Goal: Task Accomplishment & Management: Manage account settings

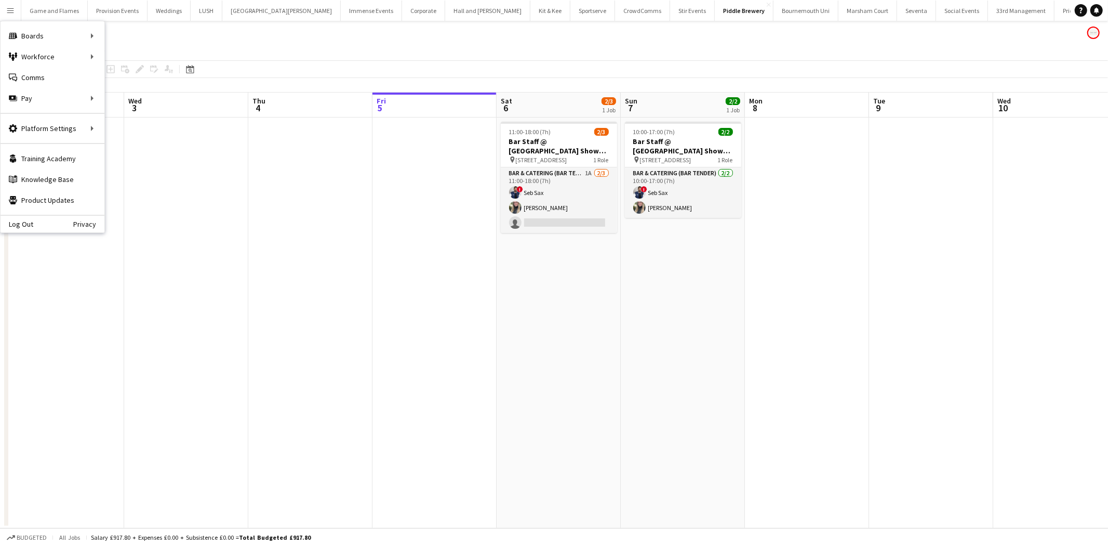
scroll to position [0, 248]
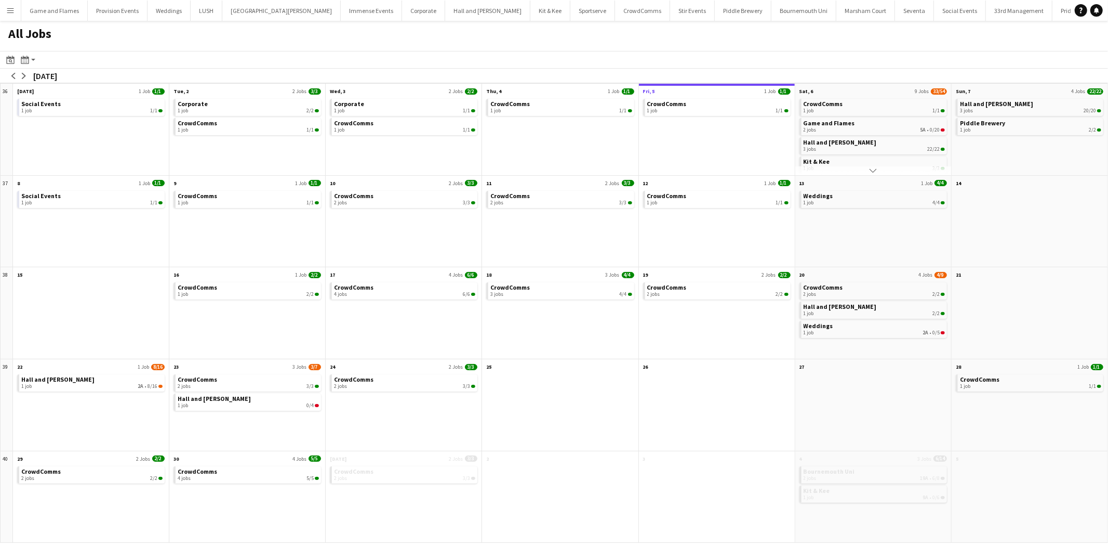
scroll to position [25, 0]
click at [875, 325] on link "Weddings 1 job 2A • 0/5" at bounding box center [874, 328] width 141 height 15
click at [24, 75] on app-icon "arrow-right" at bounding box center [24, 76] width 6 height 6
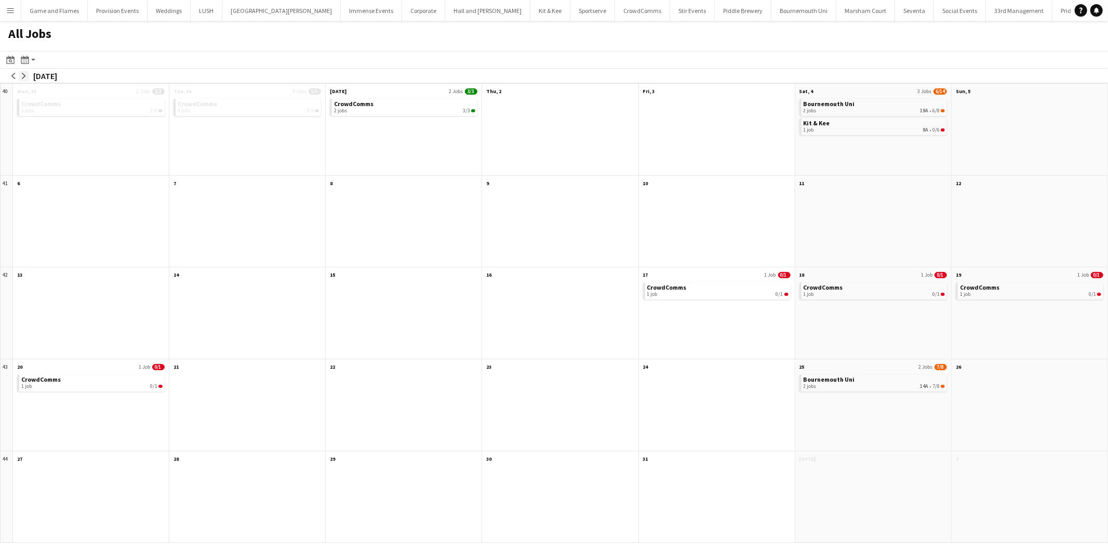
click at [24, 75] on app-icon "arrow-right" at bounding box center [24, 76] width 6 height 6
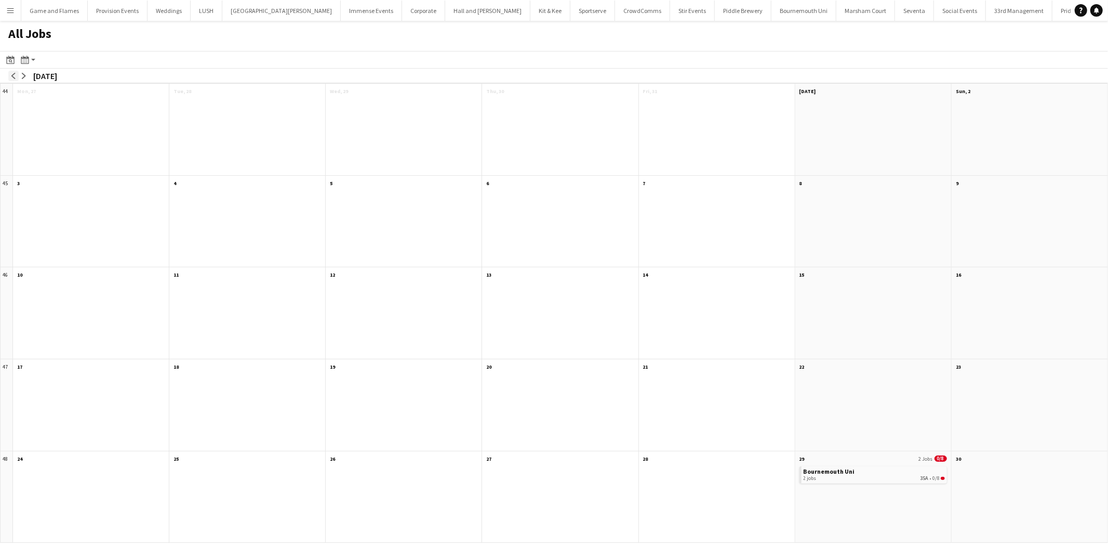
click at [11, 78] on app-icon "arrow-left" at bounding box center [13, 76] width 6 height 6
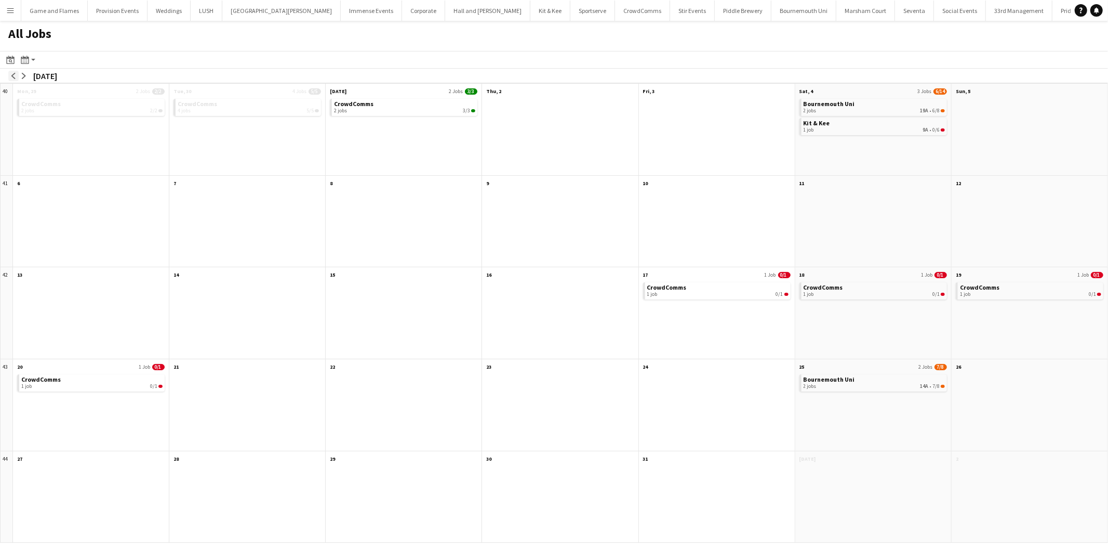
click at [11, 78] on app-icon "arrow-left" at bounding box center [13, 76] width 6 height 6
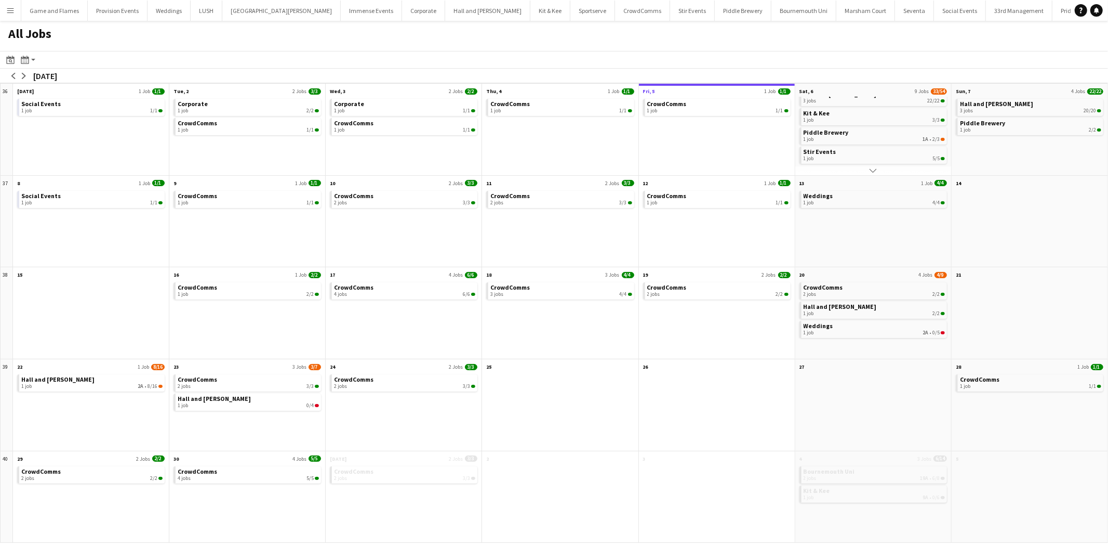
scroll to position [0, 0]
click at [23, 78] on app-icon "arrow-right" at bounding box center [24, 76] width 6 height 6
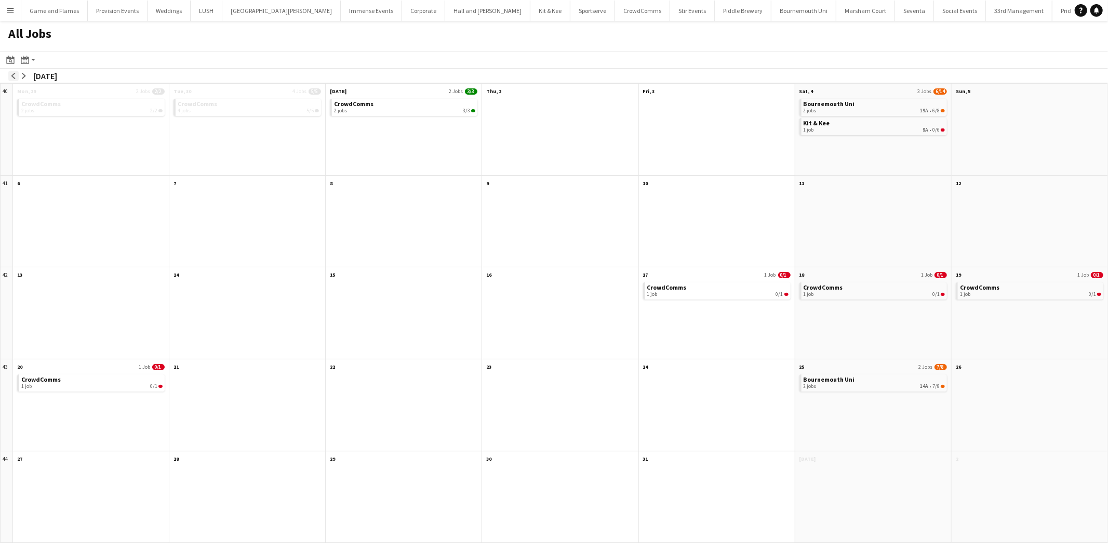
click at [16, 71] on button "arrow-left" at bounding box center [13, 76] width 10 height 10
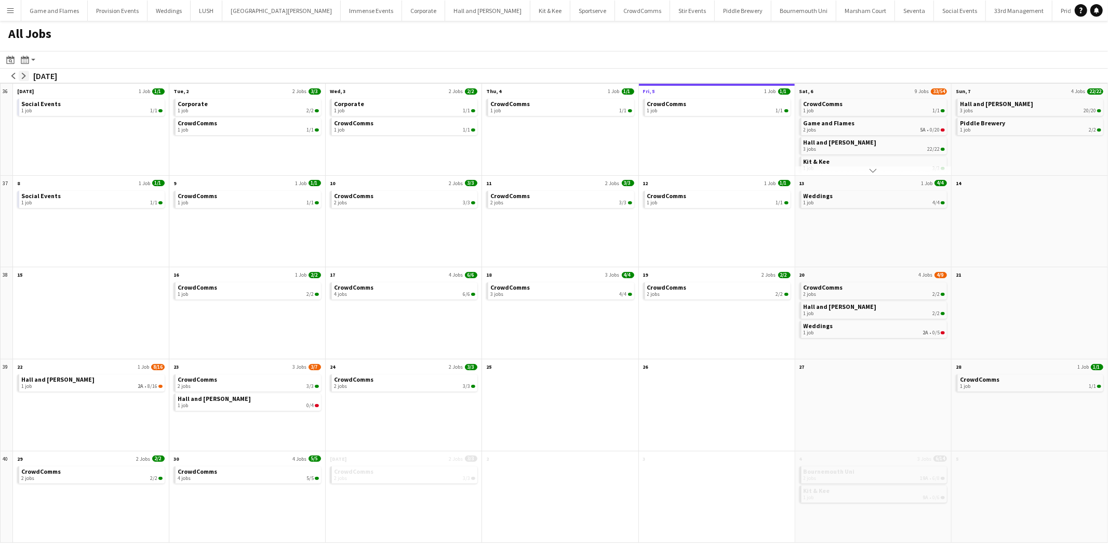
click at [23, 75] on app-icon "arrow-right" at bounding box center [24, 76] width 6 height 6
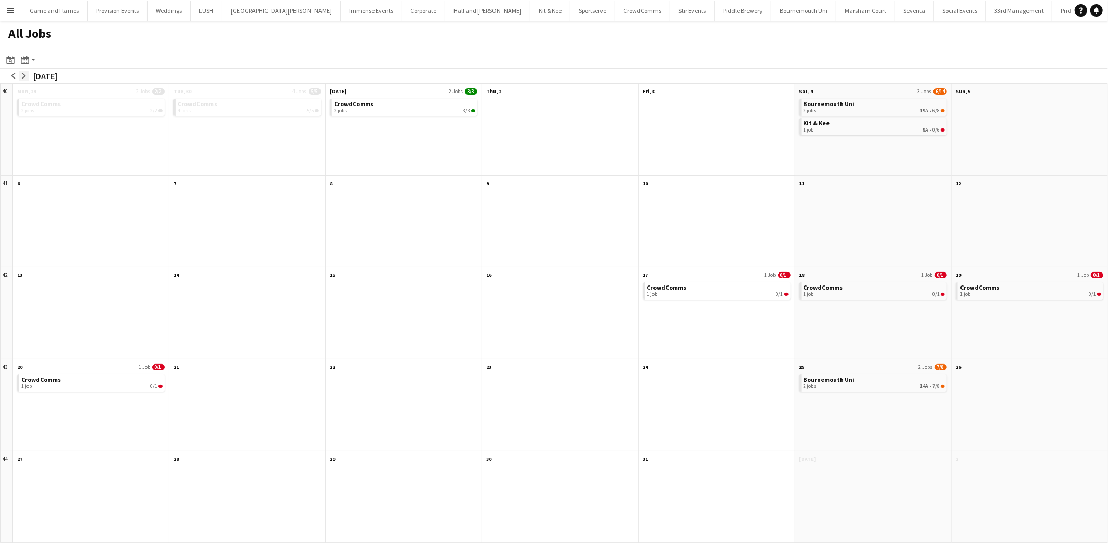
click at [23, 75] on app-icon "arrow-right" at bounding box center [24, 76] width 6 height 6
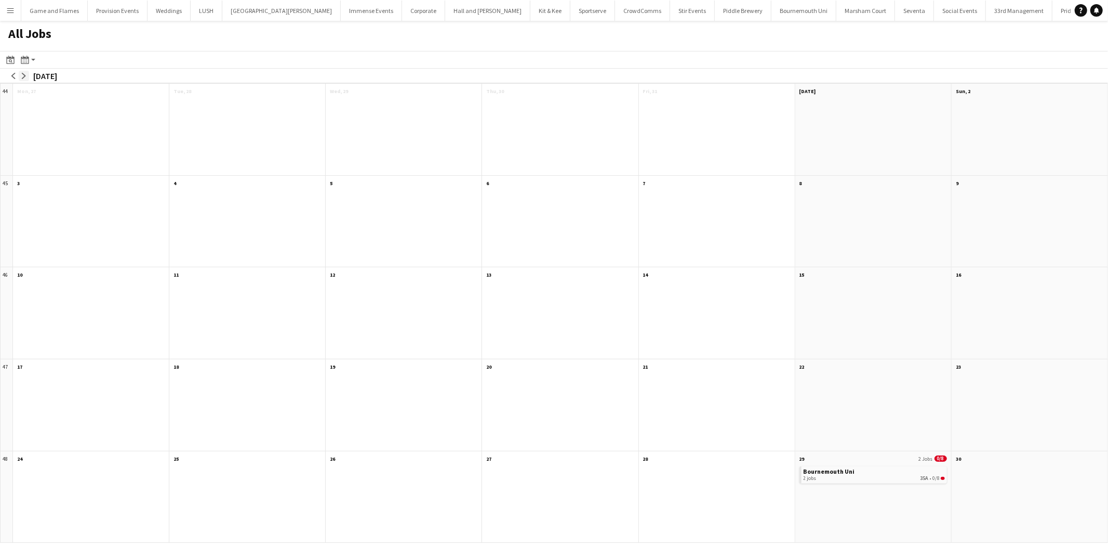
click at [23, 75] on app-icon "arrow-right" at bounding box center [24, 76] width 6 height 6
click at [12, 76] on app-icon "arrow-left" at bounding box center [13, 76] width 6 height 6
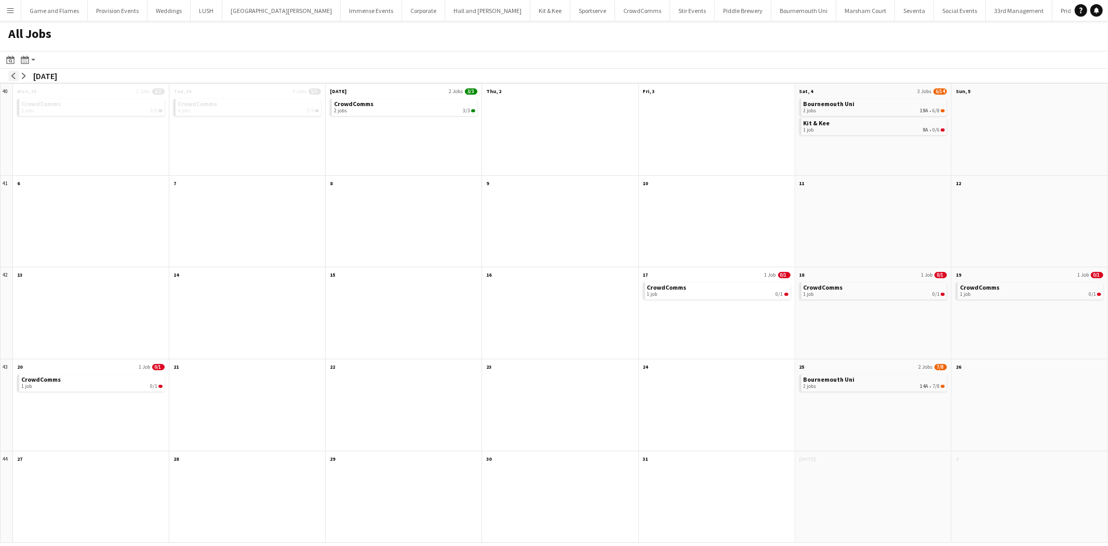
click at [12, 76] on app-icon "arrow-left" at bounding box center [13, 76] width 6 height 6
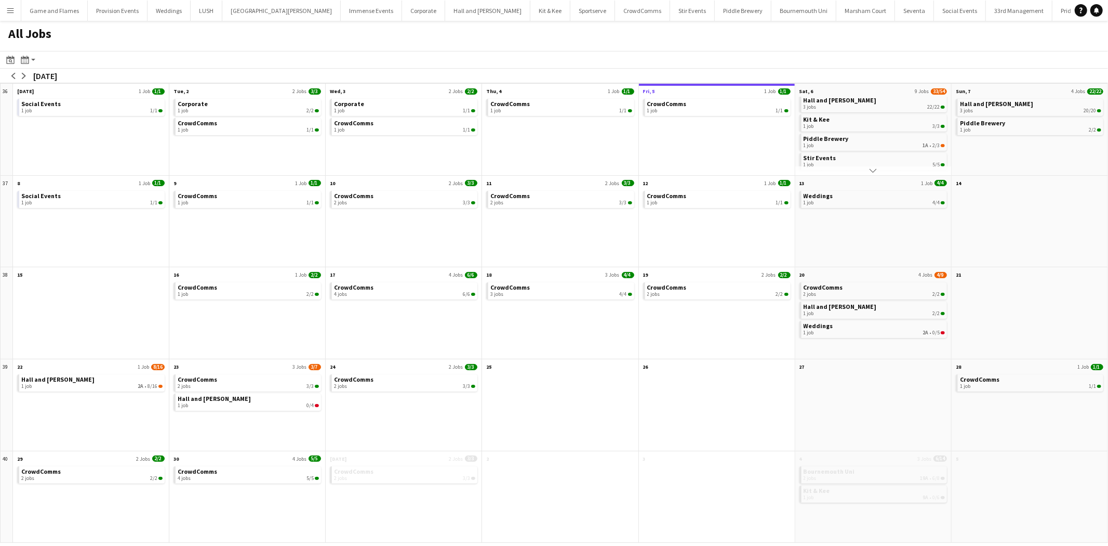
scroll to position [43, 0]
drag, startPoint x: 13, startPoint y: 83, endPoint x: 11, endPoint y: 74, distance: 9.0
click at [11, 74] on div "arrow-left arrow-right September 2025" at bounding box center [554, 76] width 1108 height 15
click at [11, 74] on app-icon "arrow-left" at bounding box center [13, 76] width 6 height 6
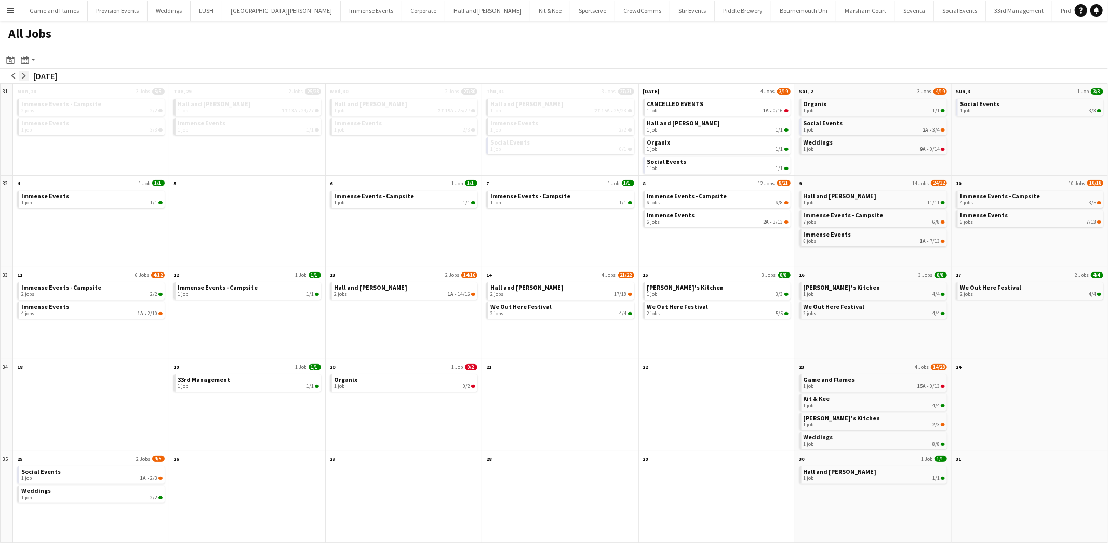
click at [21, 73] on app-icon "arrow-right" at bounding box center [24, 76] width 6 height 6
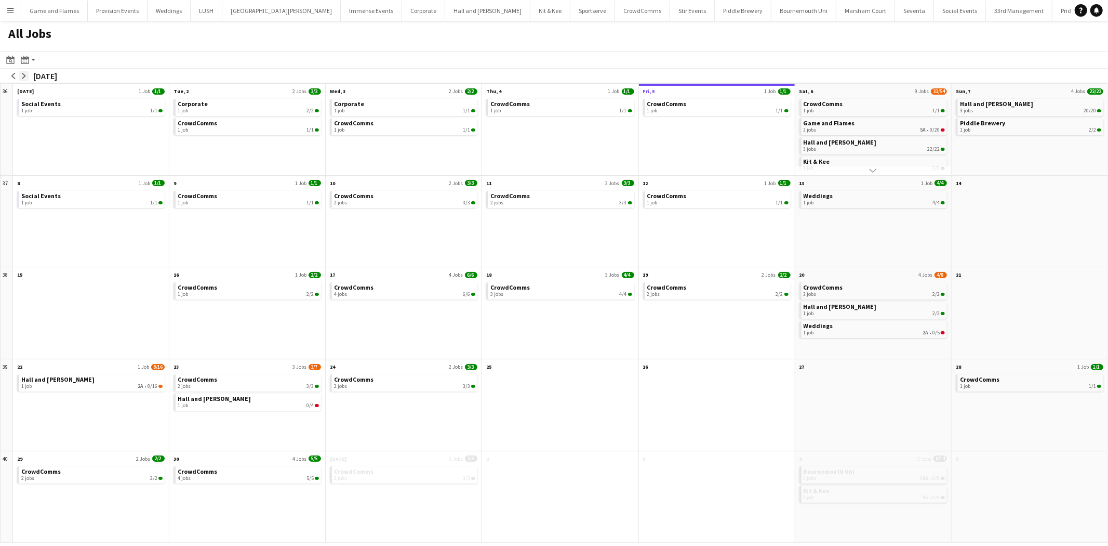
click at [27, 74] on app-icon "arrow-right" at bounding box center [24, 76] width 6 height 6
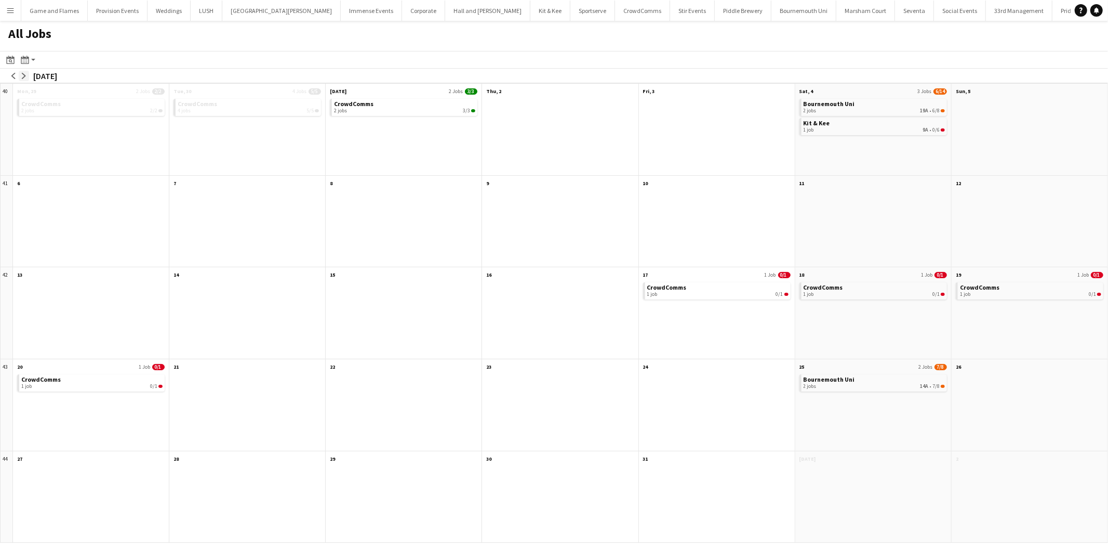
click at [27, 74] on app-icon "arrow-right" at bounding box center [24, 76] width 6 height 6
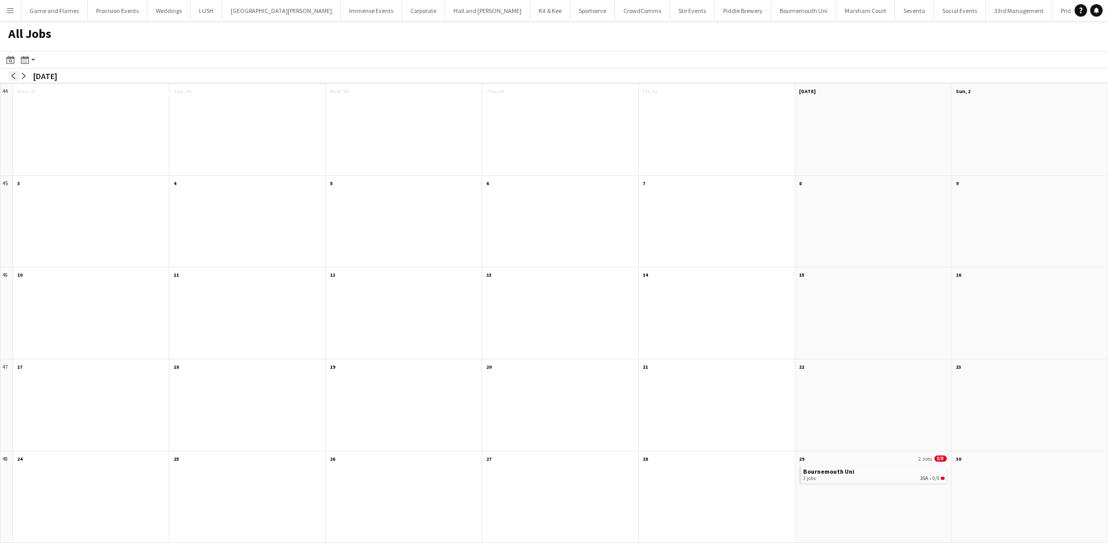
click at [9, 78] on button "arrow-left" at bounding box center [13, 76] width 10 height 10
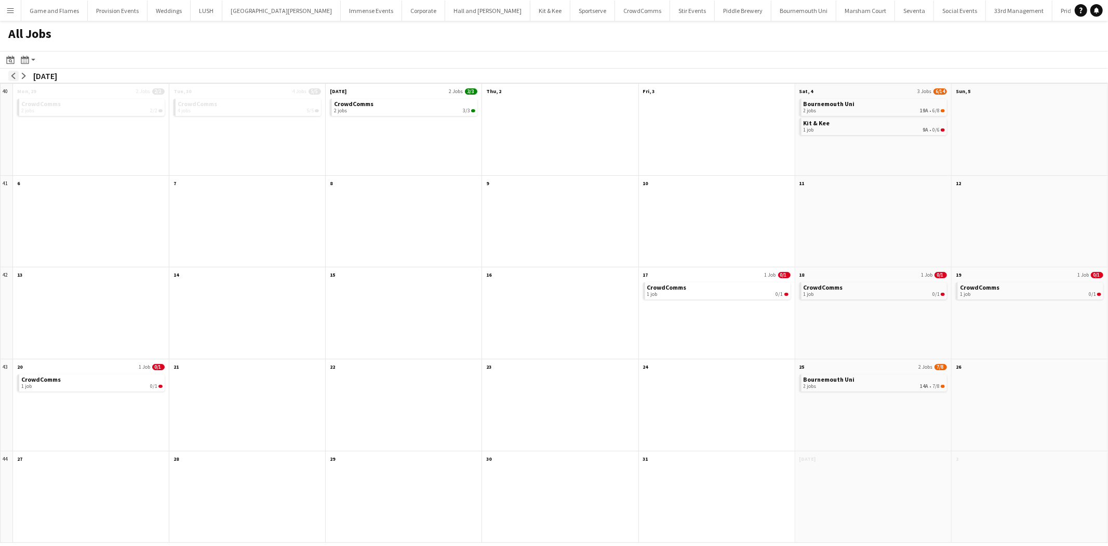
click at [9, 78] on button "arrow-left" at bounding box center [13, 76] width 10 height 10
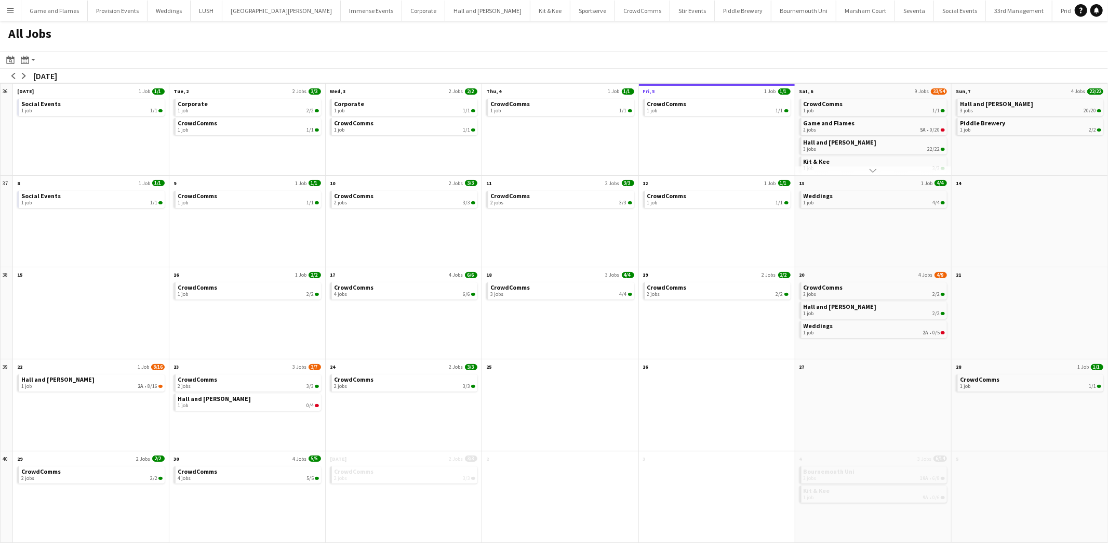
click at [12, 11] on app-icon "Menu" at bounding box center [10, 10] width 8 height 8
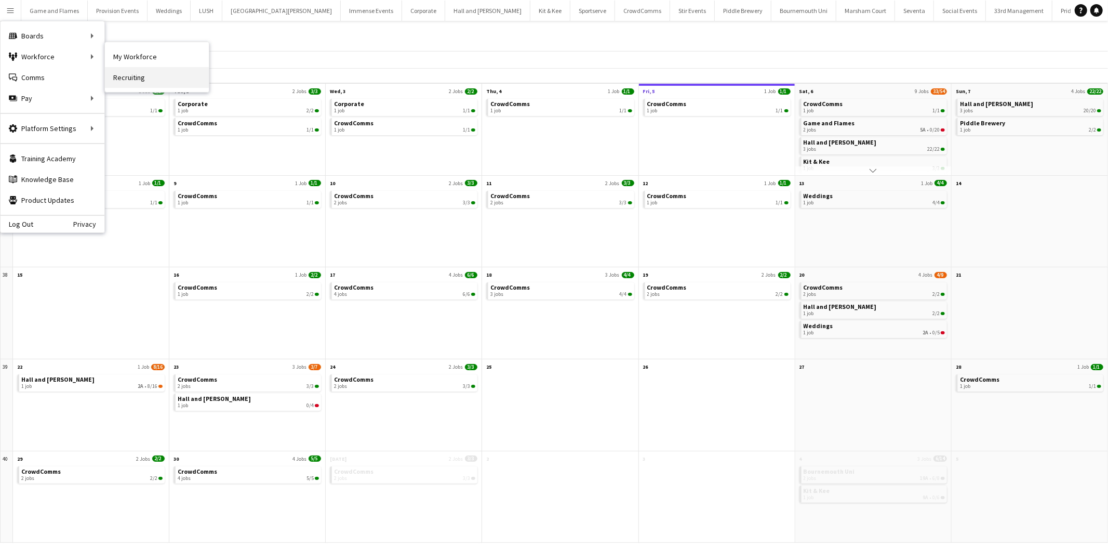
click at [137, 71] on link "Recruiting" at bounding box center [157, 77] width 104 height 21
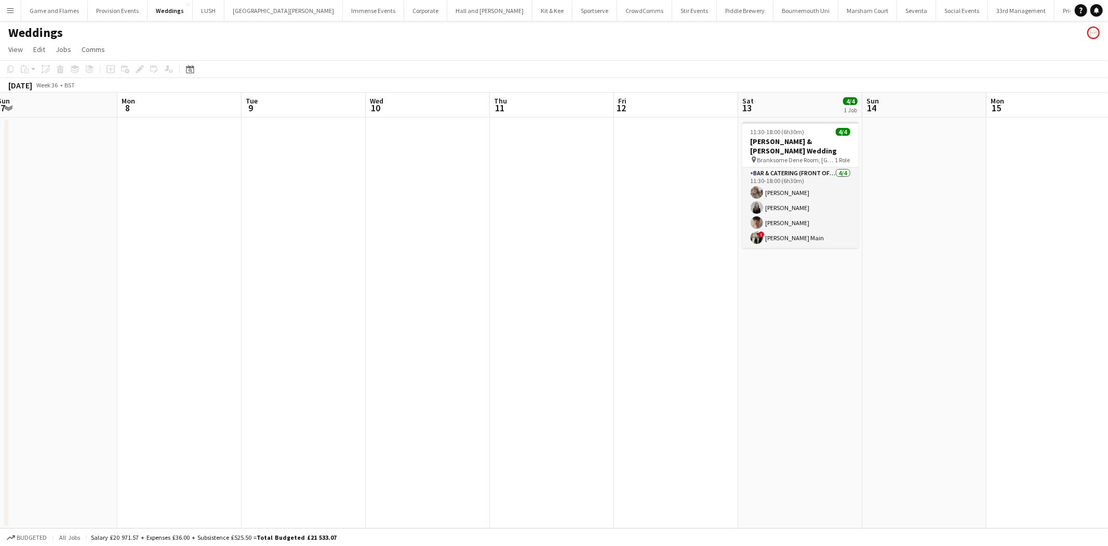
drag, startPoint x: 678, startPoint y: 291, endPoint x: 298, endPoint y: 259, distance: 381.2
click at [298, 259] on app-calendar-viewport "Thu 4 Fri 5 Sat 6 Sun 7 Mon 8 Tue 9 Wed 10 Thu 11 Fri 12 Sat 13 4/4 1 Job Sun 1…" at bounding box center [554, 309] width 1108 height 435
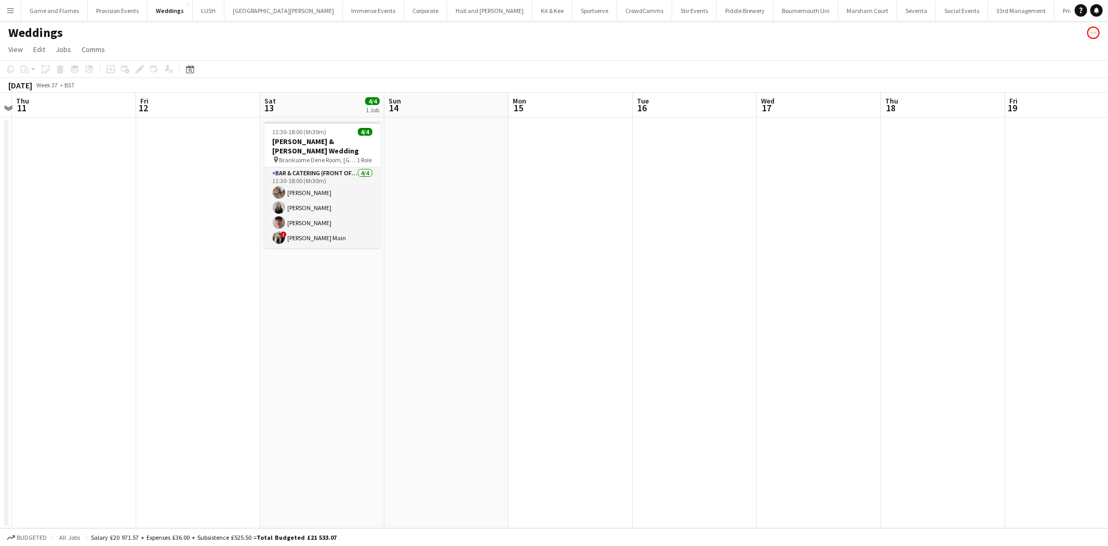
scroll to position [0, 330]
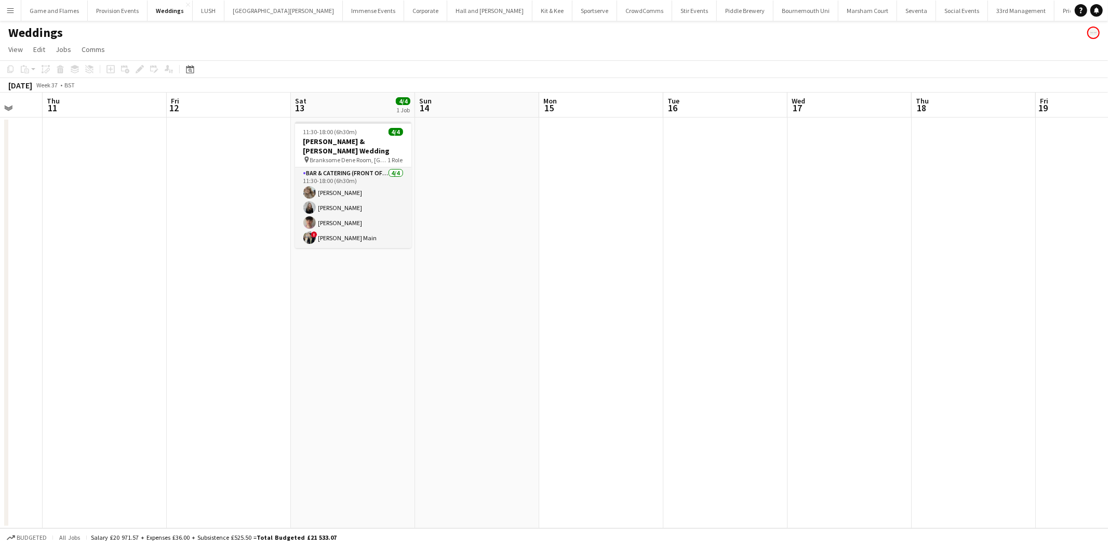
drag, startPoint x: 819, startPoint y: 283, endPoint x: 0, endPoint y: 394, distance: 826.9
click at [0, 394] on app-calendar-viewport "Mon 8 Tue 9 Wed 10 Thu 11 Fri 12 Sat 13 4/4 1 Job Sun 14 Mon 15 Tue 16 Wed 17 T…" at bounding box center [554, 309] width 1108 height 435
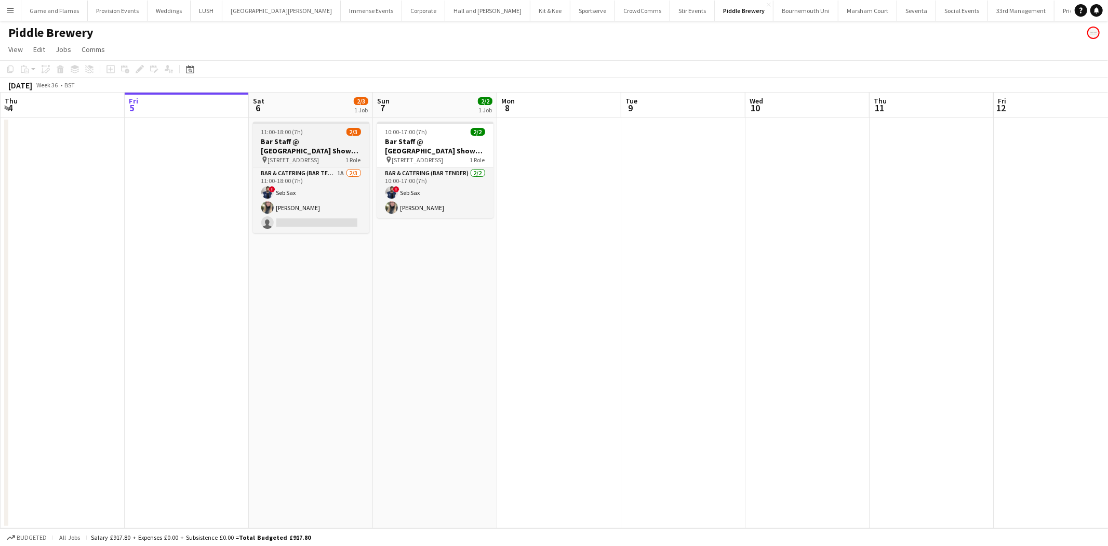
click at [328, 136] on app-job-card "11:00-18:00 (7h) 2/3 Bar Staff @ [GEOGRAPHIC_DATA] Show for Piddle Brewery pin …" at bounding box center [311, 177] width 116 height 111
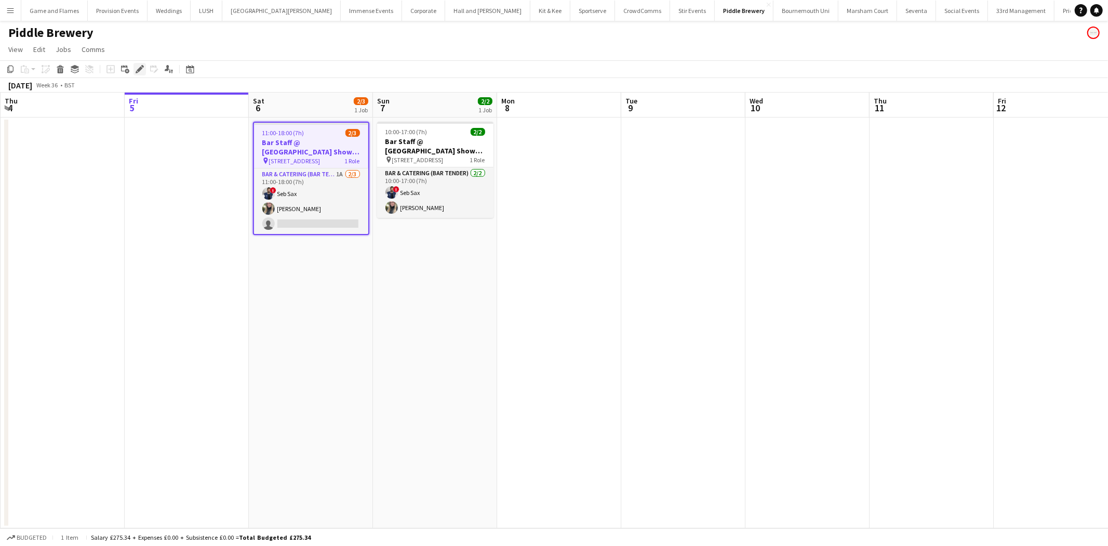
click at [137, 73] on icon "Edit" at bounding box center [140, 69] width 8 height 8
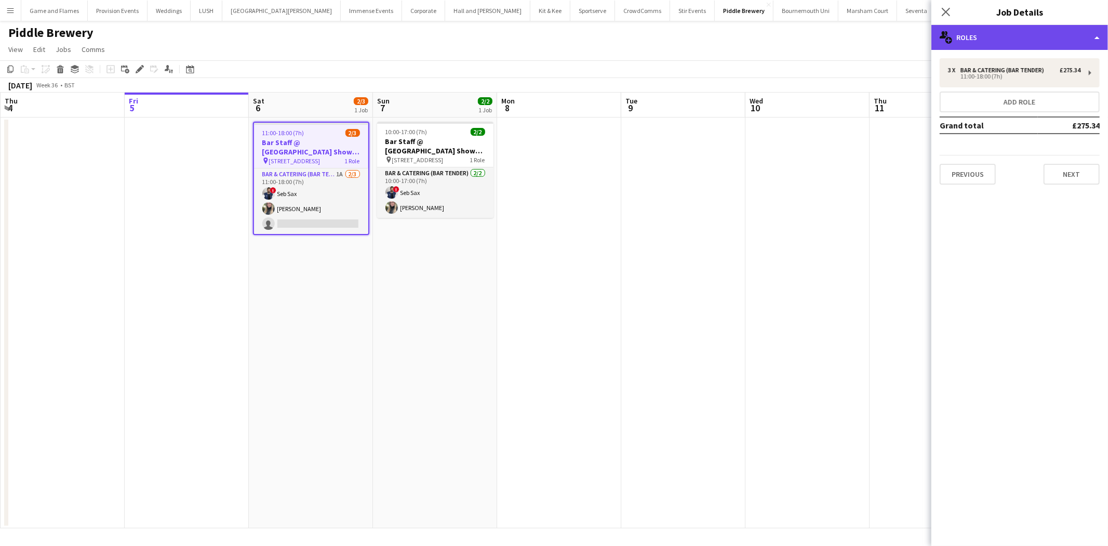
click at [1033, 38] on div "multiple-users-add Roles" at bounding box center [1020, 37] width 177 height 25
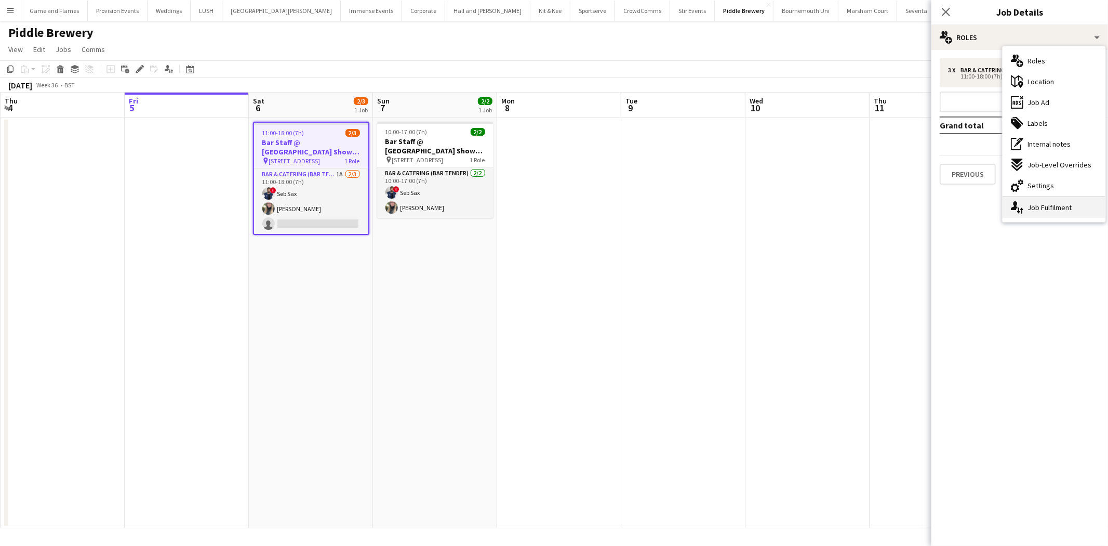
click at [1041, 210] on div "single-neutral-actions-up-down Job Fulfilment" at bounding box center [1054, 207] width 103 height 21
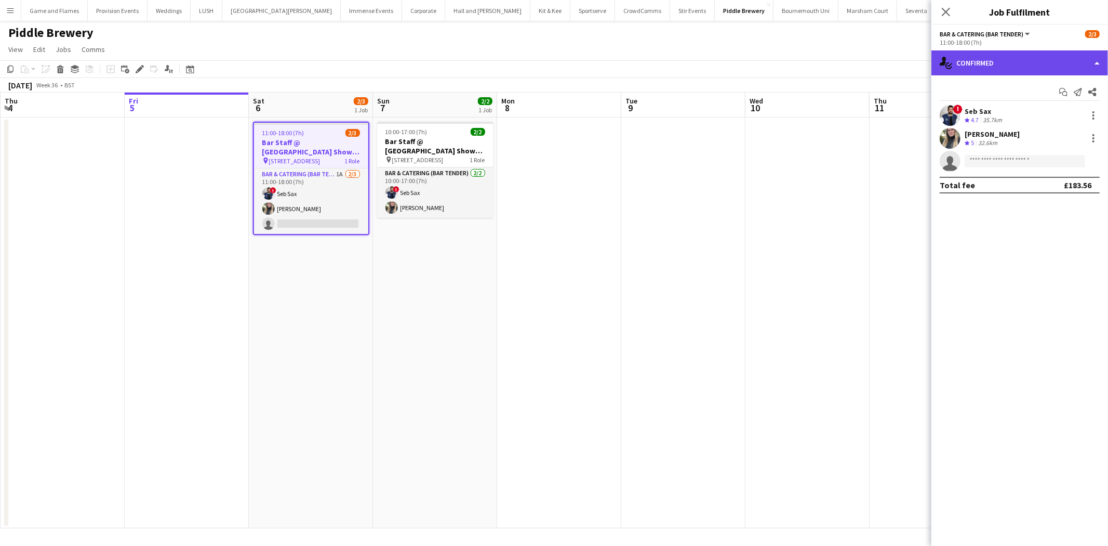
click at [1014, 70] on div "single-neutral-actions-check-2 Confirmed" at bounding box center [1020, 62] width 177 height 25
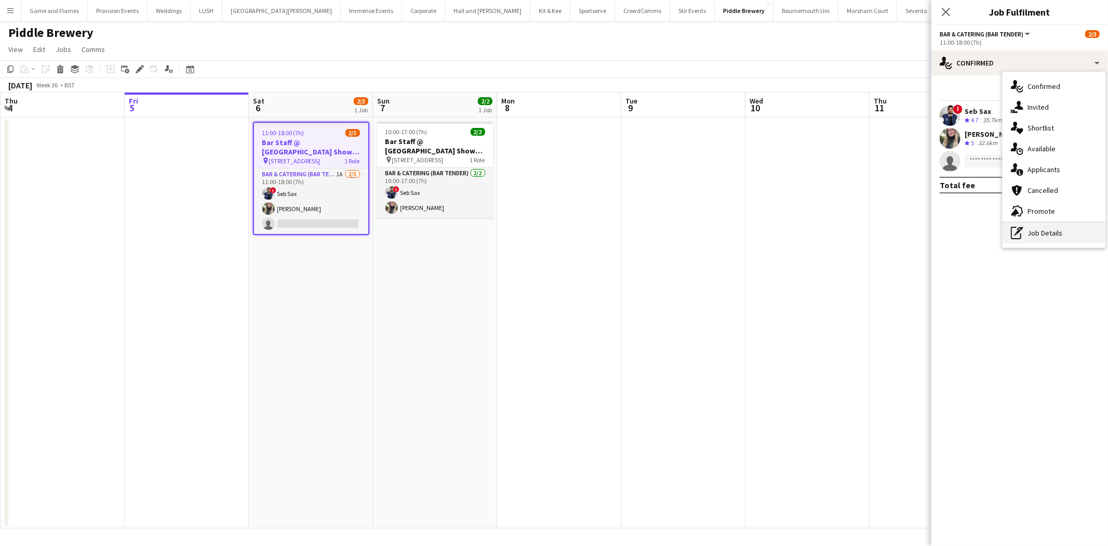
click at [1041, 228] on div "pen-write Job Details" at bounding box center [1054, 232] width 103 height 21
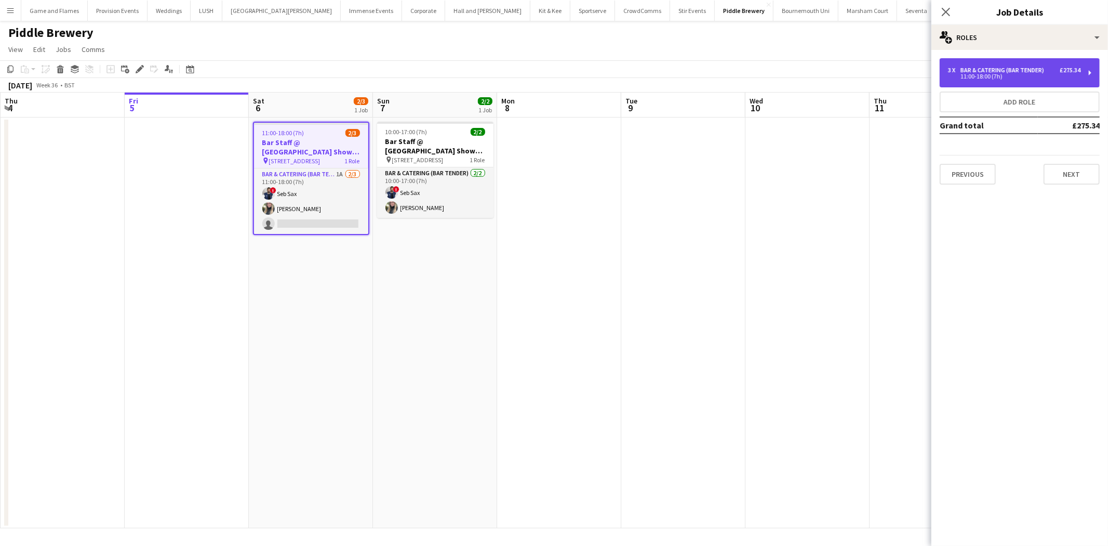
click at [1021, 82] on div "3 x Bar & Catering (Bar Tender) £275.34 11:00-18:00 (7h)" at bounding box center [1020, 72] width 160 height 29
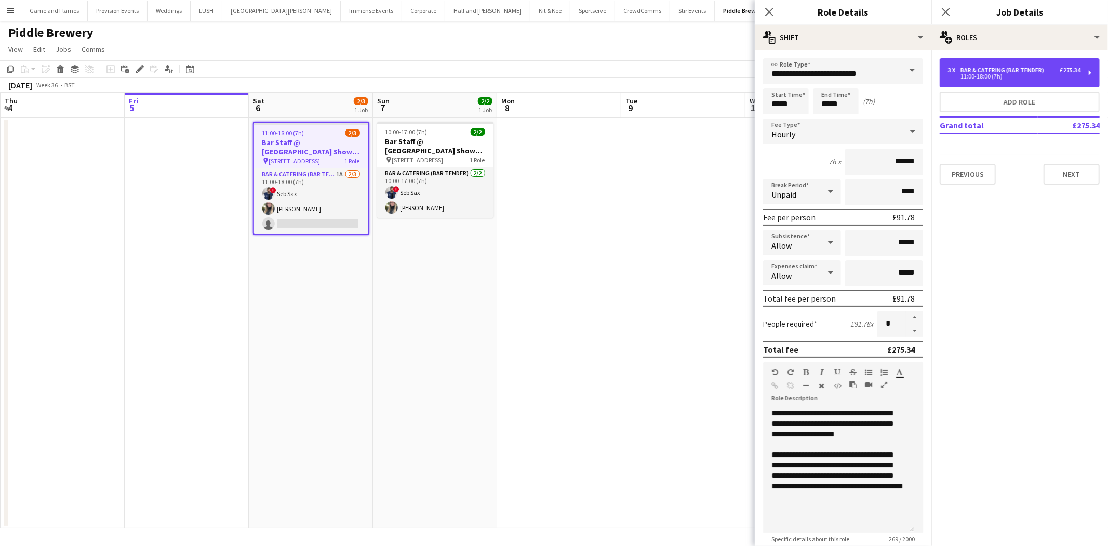
scroll to position [100, 0]
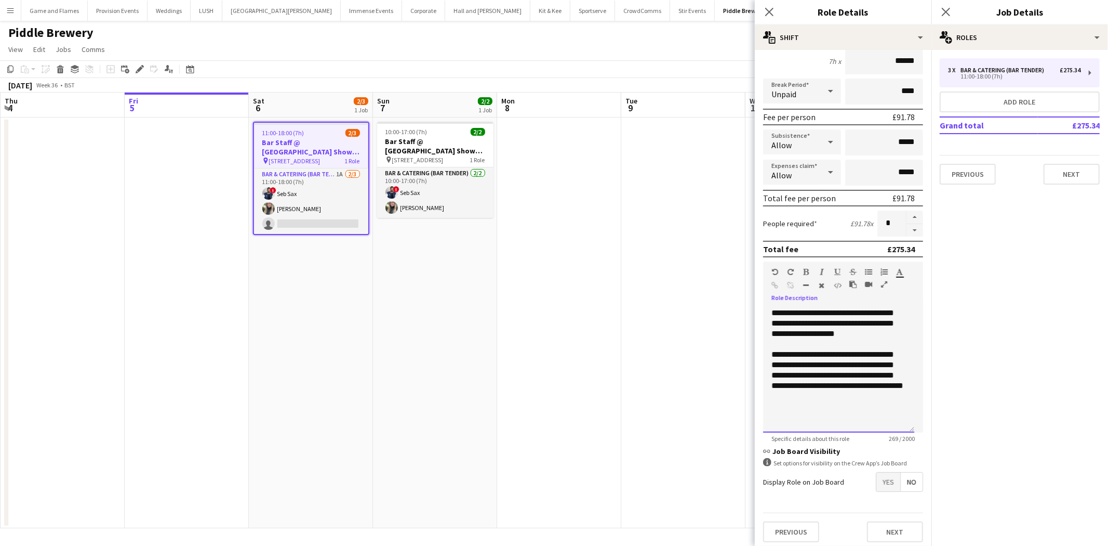
drag, startPoint x: 910, startPoint y: 338, endPoint x: 856, endPoint y: 387, distance: 73.2
click at [856, 387] on div "**********" at bounding box center [838, 370] width 151 height 125
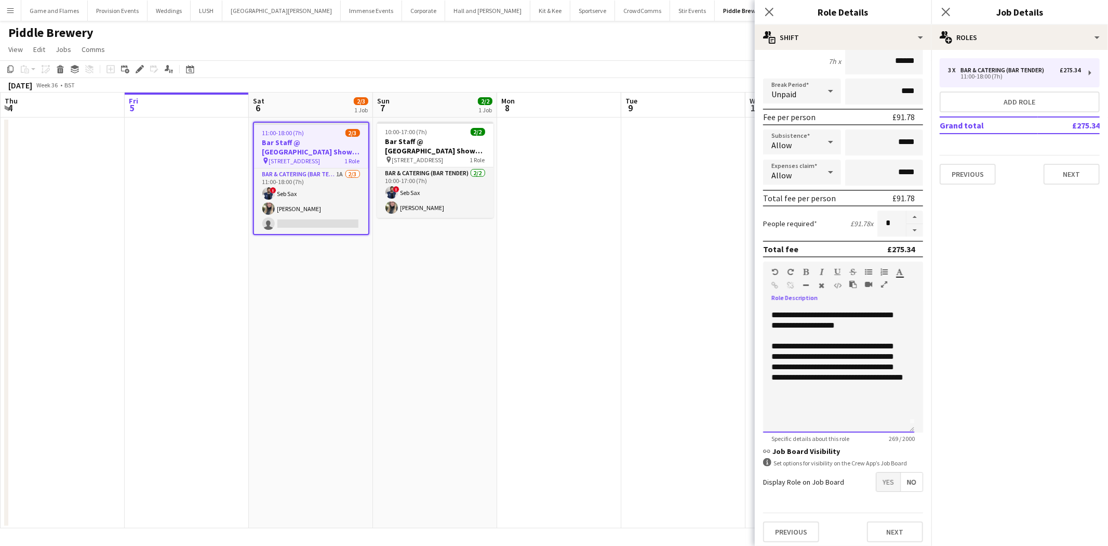
scroll to position [28, 0]
click at [1082, 174] on button "Next" at bounding box center [1072, 174] width 56 height 21
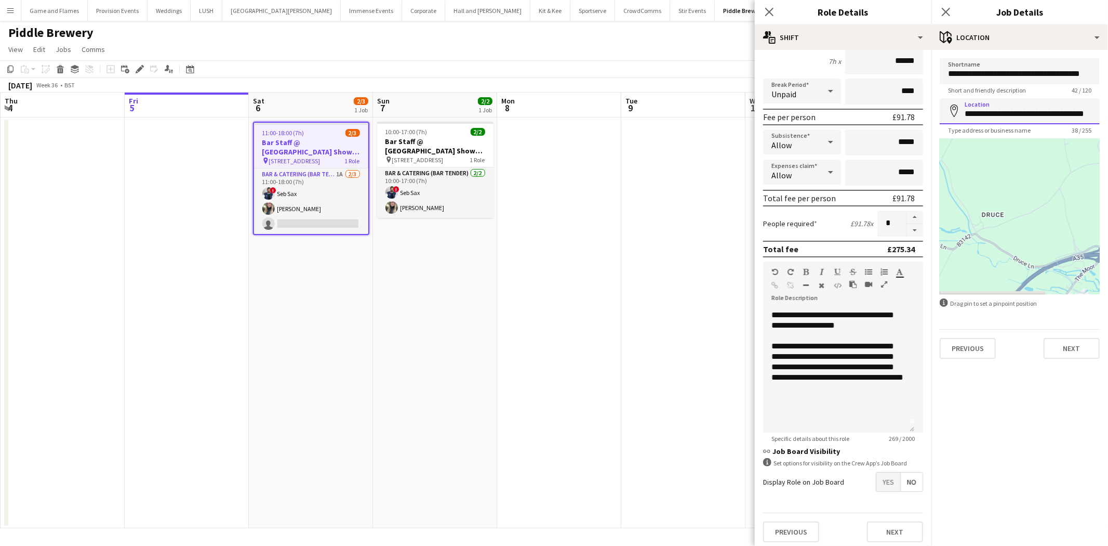
click at [1003, 102] on input "**********" at bounding box center [1020, 111] width 160 height 26
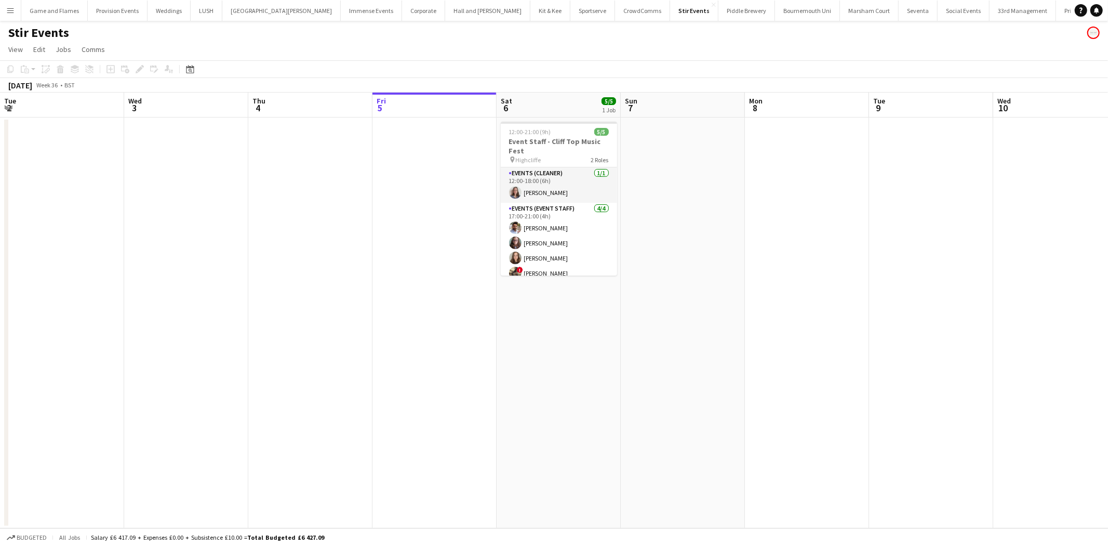
scroll to position [0, 248]
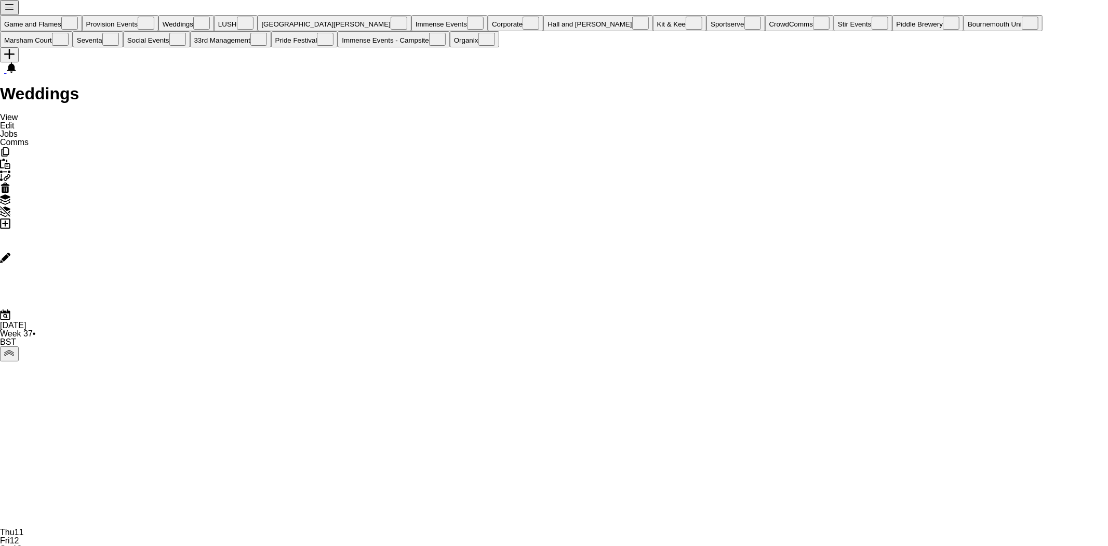
scroll to position [0, 330]
click at [6, 15] on button "Menu" at bounding box center [9, 7] width 19 height 15
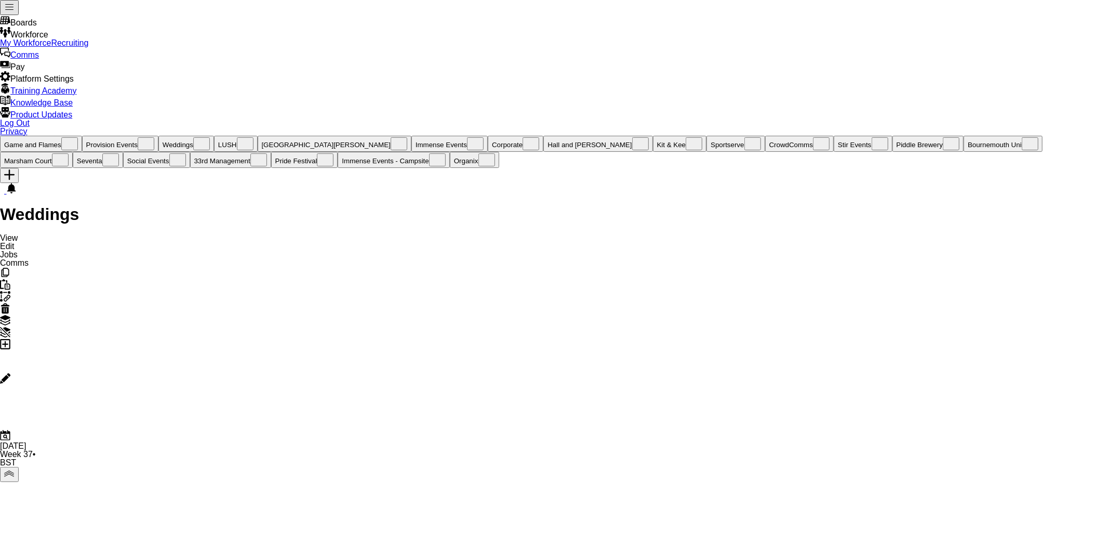
click at [51, 47] on link "My Workforce" at bounding box center [25, 42] width 51 height 9
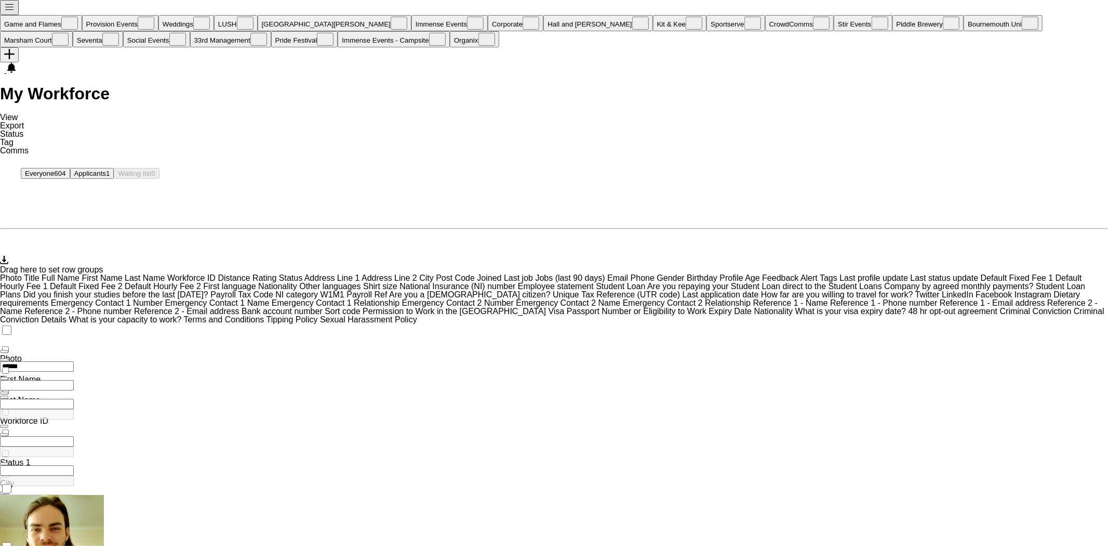
click at [16, 8] on button "Menu" at bounding box center [9, 7] width 19 height 15
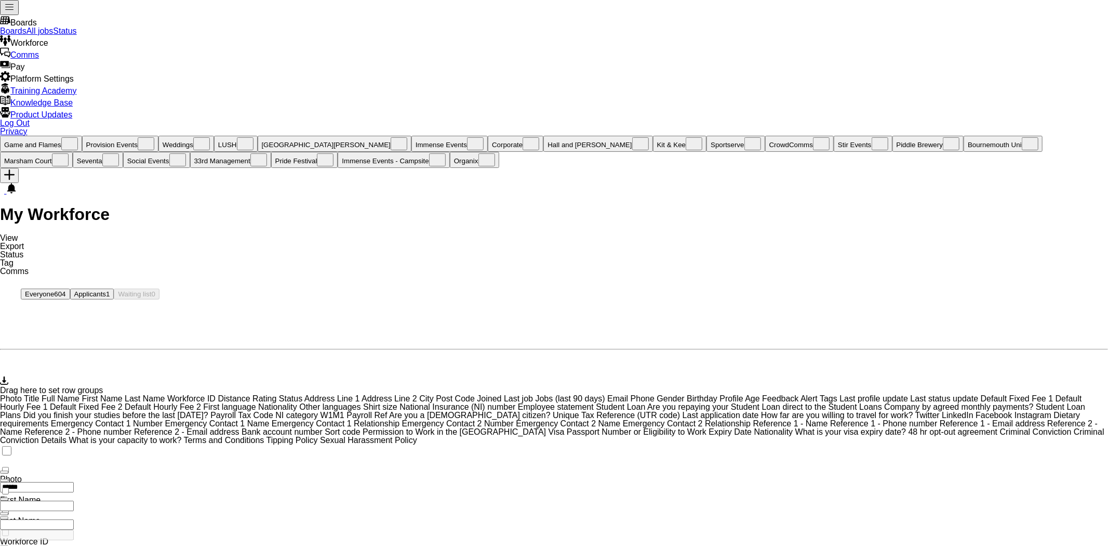
click at [54, 35] on link "All jobs" at bounding box center [40, 31] width 27 height 9
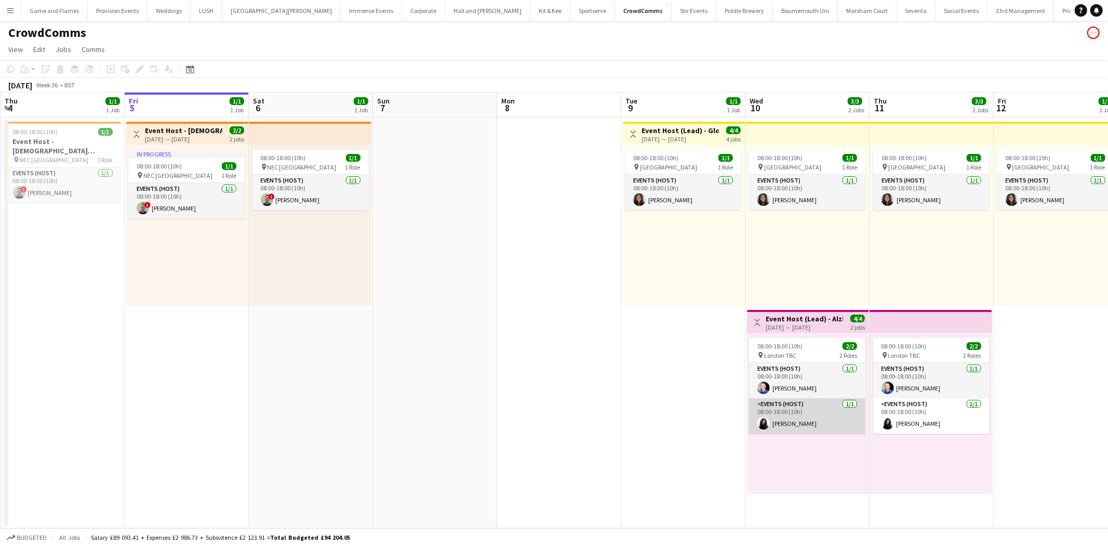
click at [801, 404] on app-card-role "Events (Host) [DATE] 08:00-18:00 (10h) [PERSON_NAME]" at bounding box center [807, 415] width 116 height 35
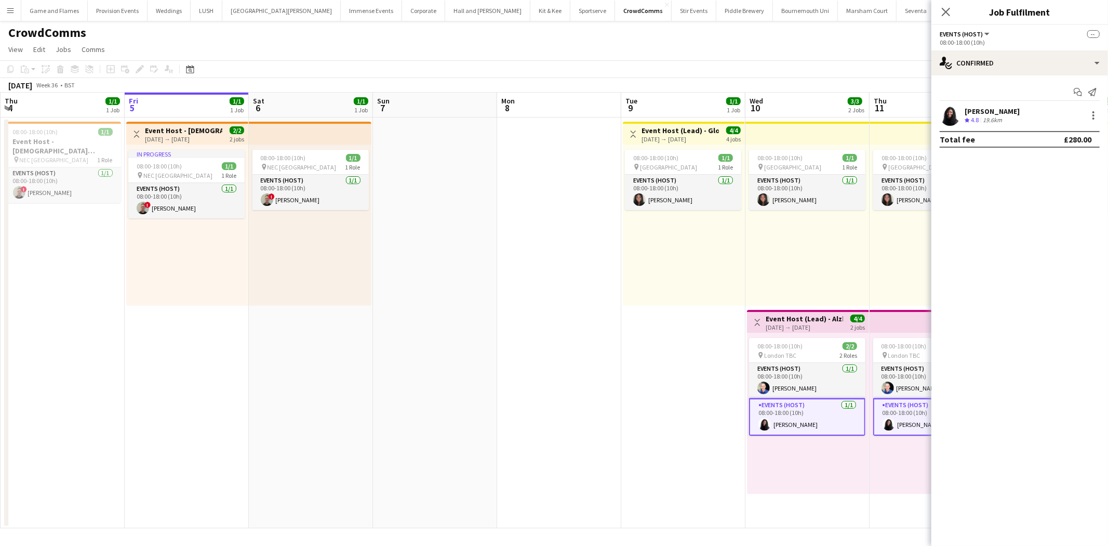
click at [975, 111] on div "[PERSON_NAME]" at bounding box center [992, 111] width 55 height 9
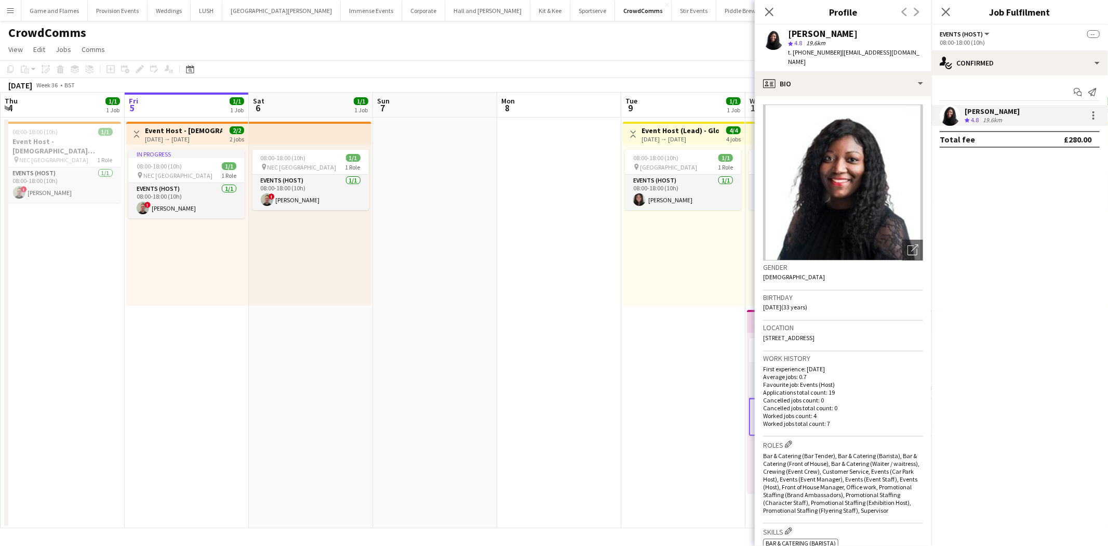
click at [825, 54] on span "t. [PHONE_NUMBER]" at bounding box center [815, 52] width 54 height 8
copy span "447572869857"
click at [614, 395] on app-date-cell at bounding box center [559, 322] width 124 height 411
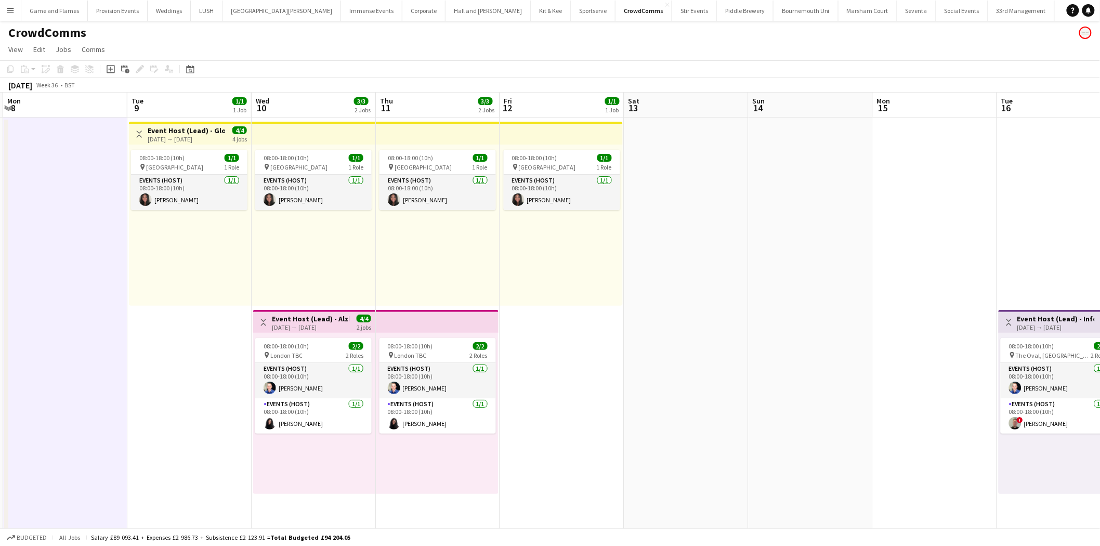
scroll to position [0, 369]
drag, startPoint x: 684, startPoint y: 387, endPoint x: 191, endPoint y: 370, distance: 493.4
click at [191, 370] on app-calendar-viewport "Fri 5 1/1 1 Job Sat 6 1/1 1 Job Sun 7 Mon 8 Tue 9 1/1 1 Job Wed 10 3/3 2 Jobs T…" at bounding box center [550, 483] width 1100 height 782
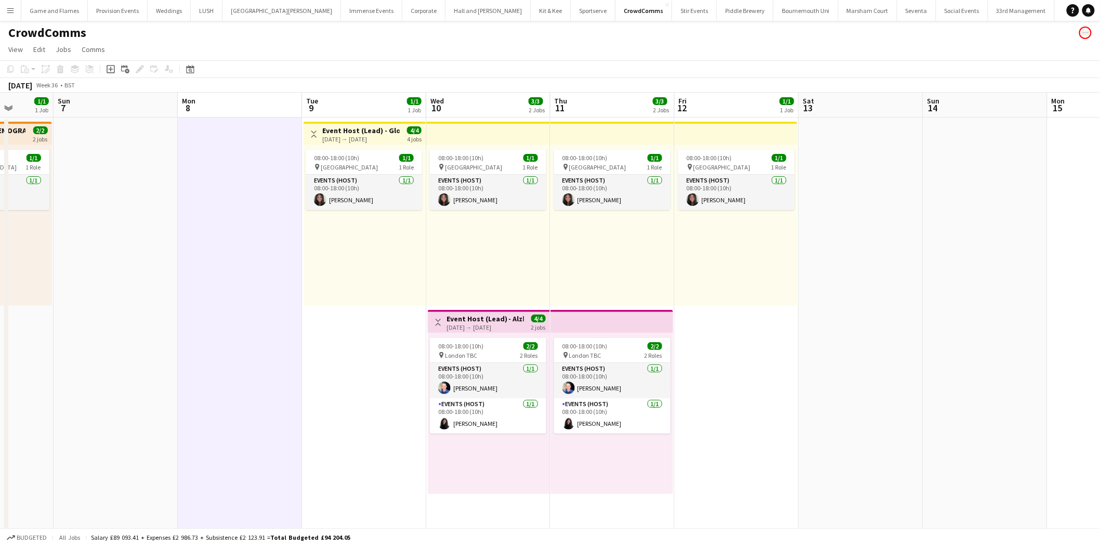
scroll to position [0, 317]
drag, startPoint x: 191, startPoint y: 370, endPoint x: 366, endPoint y: 359, distance: 176.0
click at [366, 359] on app-calendar-viewport "Thu 4 1/1 1 Job Fri 5 1/1 1 Job Sat 6 1/1 1 Job Sun 7 Mon 8 Tue 9 1/1 1 Job Wed…" at bounding box center [550, 483] width 1100 height 782
click at [289, 102] on app-board-header-date "Mon 8" at bounding box center [241, 104] width 124 height 25
